Goal: Download file/media

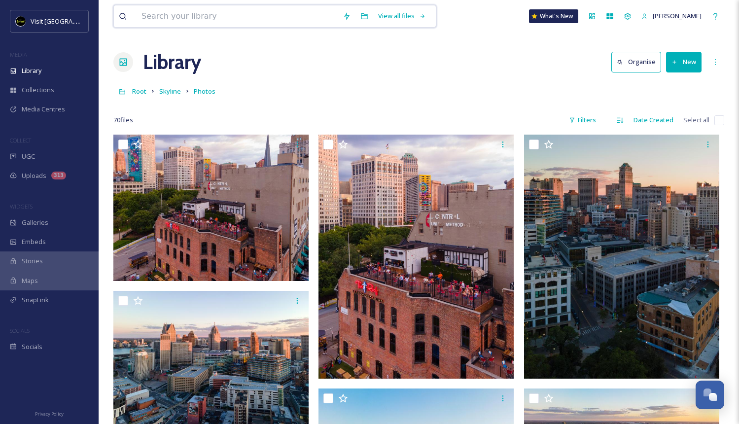
click at [285, 17] on input at bounding box center [237, 16] width 201 height 22
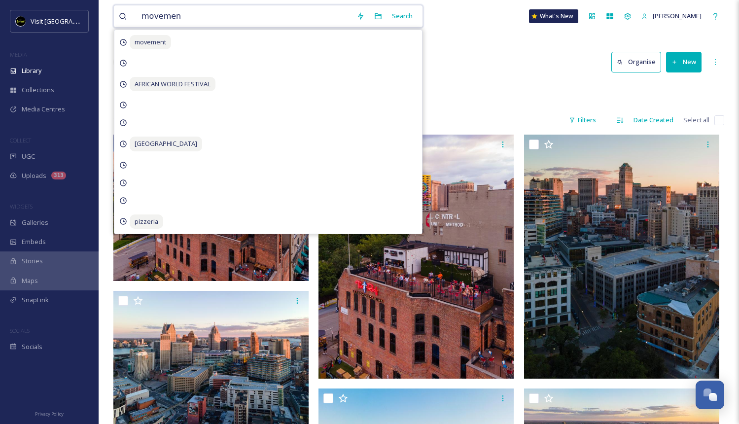
type input "movement"
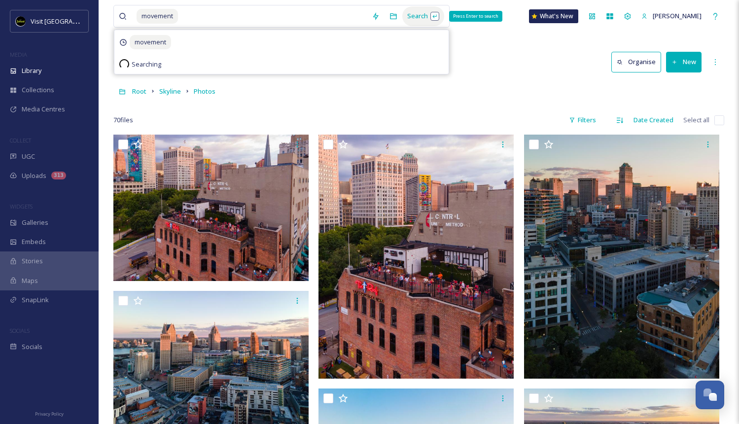
click at [409, 18] on div "Search Press Enter to search" at bounding box center [423, 15] width 42 height 19
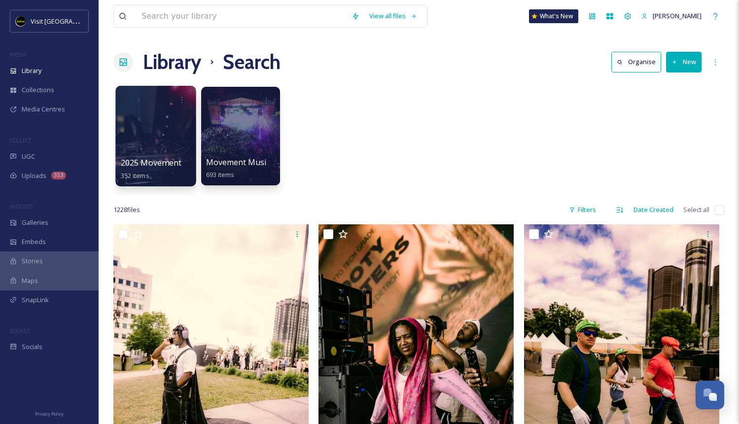
click at [157, 141] on div at bounding box center [155, 136] width 80 height 101
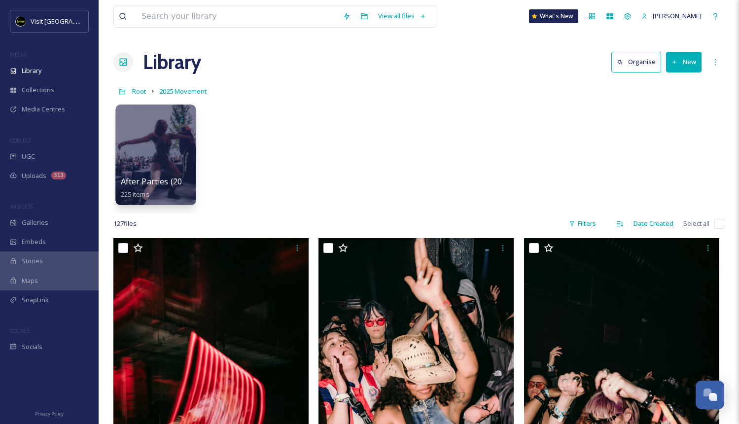
click at [174, 164] on div at bounding box center [155, 155] width 80 height 101
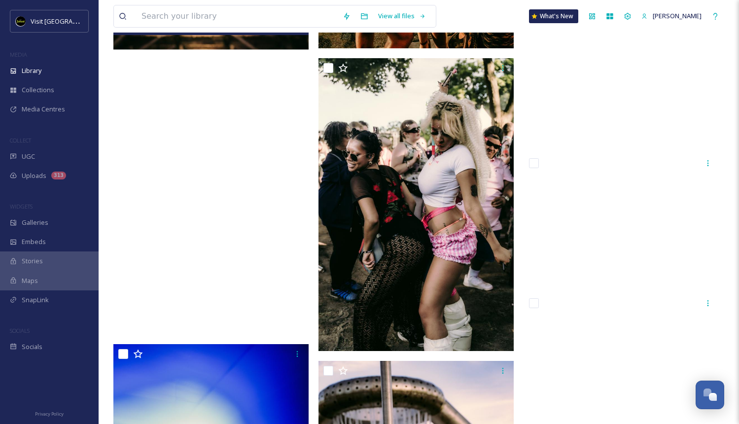
scroll to position [20076, 0]
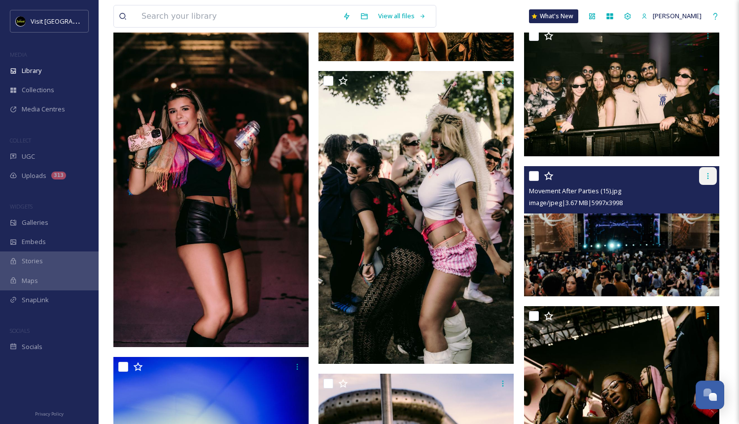
click at [708, 174] on icon at bounding box center [708, 176] width 1 height 6
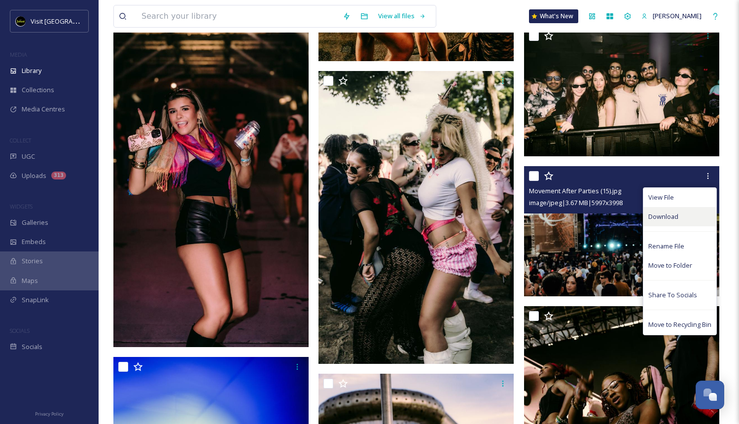
click at [655, 215] on span "Download" at bounding box center [663, 216] width 30 height 9
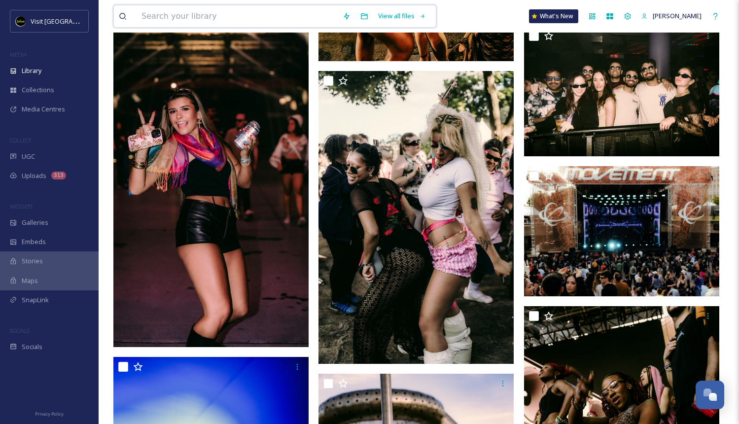
click at [248, 14] on input at bounding box center [237, 16] width 201 height 22
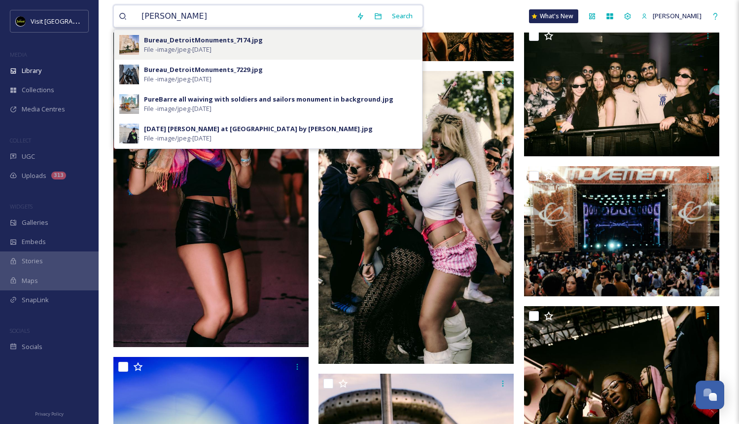
type input "[PERSON_NAME]"
click at [197, 47] on span "File - image/jpeg - [DATE]" at bounding box center [178, 49] width 68 height 9
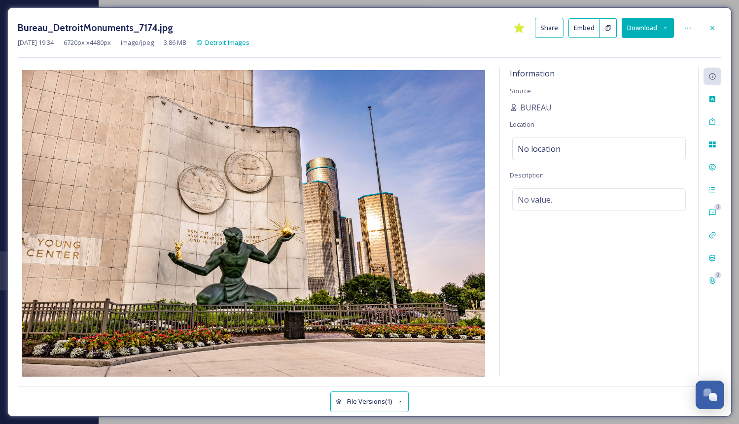
click at [666, 28] on icon at bounding box center [665, 28] width 6 height 6
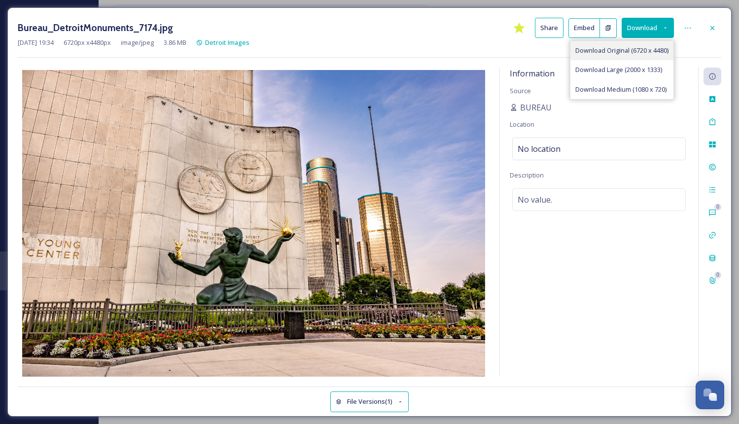
click at [628, 49] on span "Download Original (6720 x 4480)" at bounding box center [621, 50] width 93 height 9
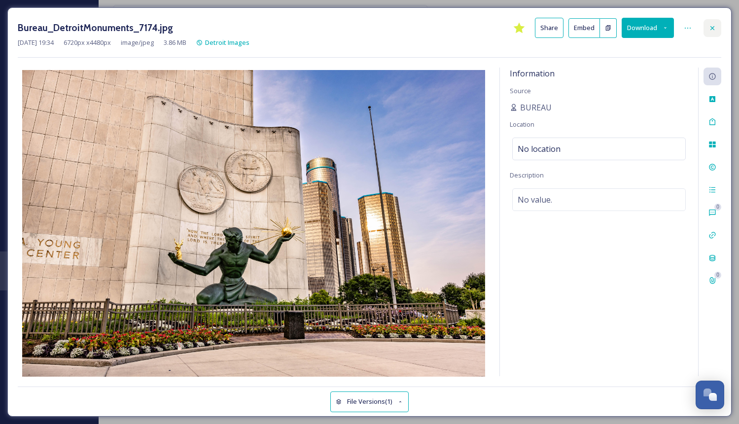
click at [711, 26] on icon at bounding box center [713, 28] width 4 height 4
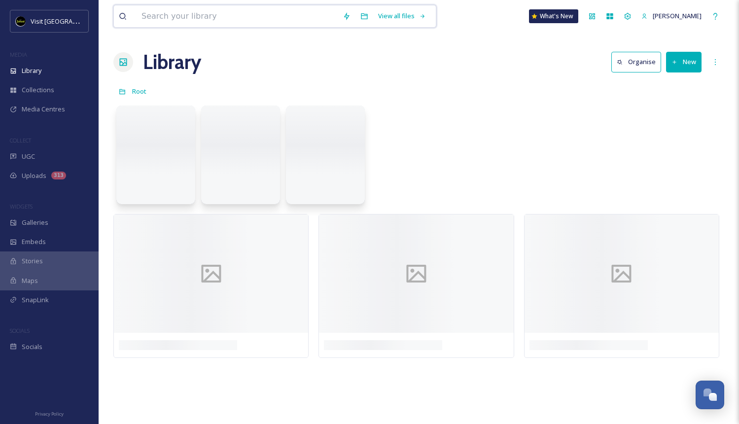
click at [266, 26] on input at bounding box center [237, 16] width 201 height 22
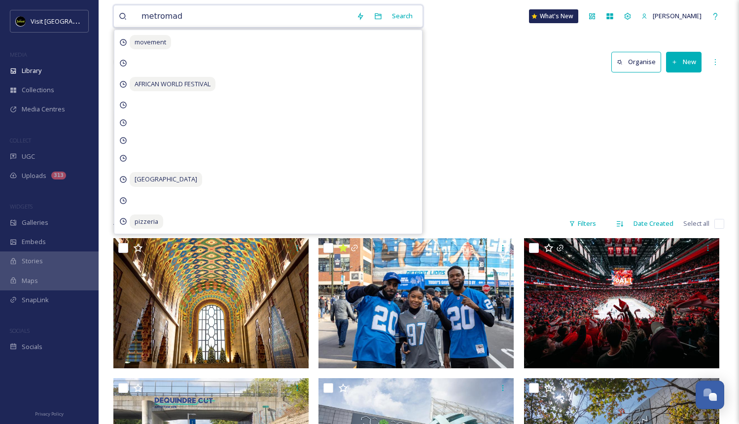
type input "metromade"
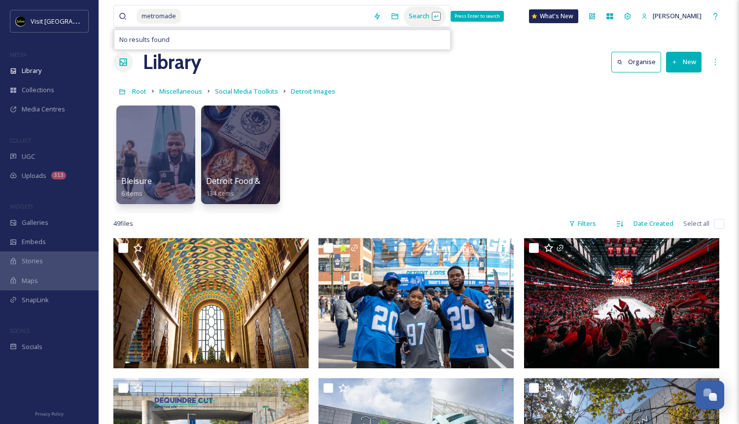
click at [411, 18] on div "Search Press Enter to search" at bounding box center [425, 15] width 42 height 19
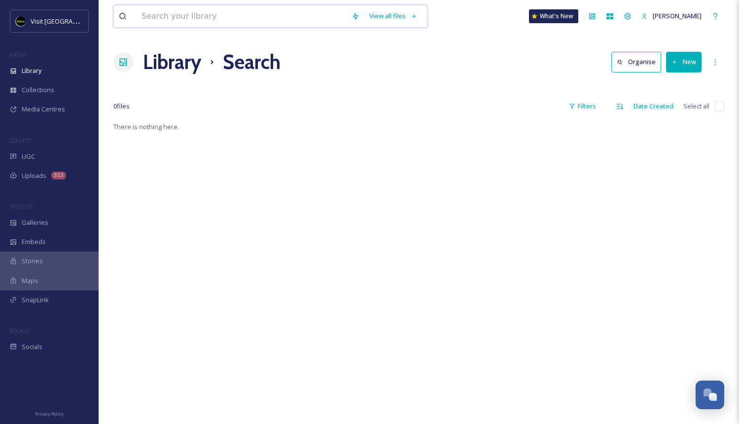
click at [234, 23] on input at bounding box center [242, 16] width 210 height 22
